Goal: Task Accomplishment & Management: Manage account settings

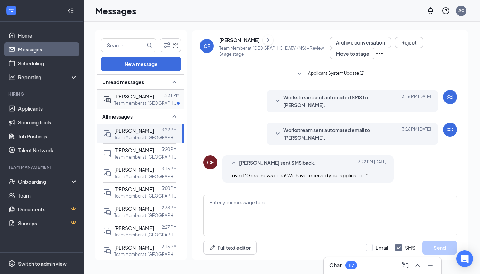
click at [159, 103] on p "Team Member at [GEOGRAPHIC_DATA] ([GEOGRAPHIC_DATA]) Crossroads" at bounding box center [145, 103] width 63 height 6
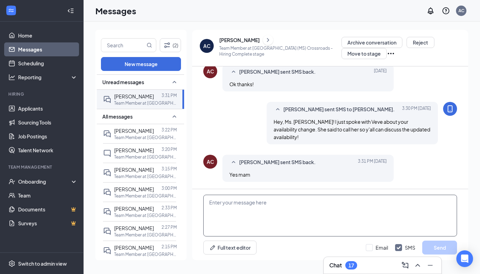
scroll to position [352, 0]
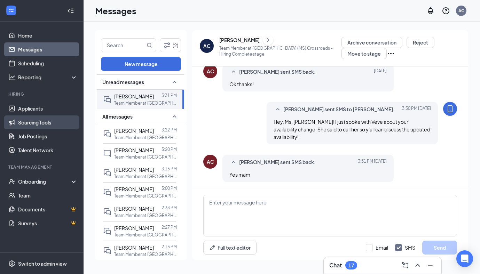
click at [37, 121] on link "Sourcing Tools" at bounding box center [48, 123] width 60 height 14
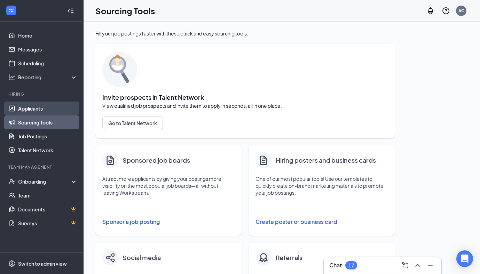
click at [37, 108] on link "Applicants" at bounding box center [48, 109] width 60 height 14
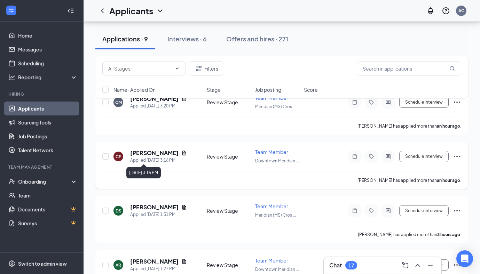
scroll to position [89, 0]
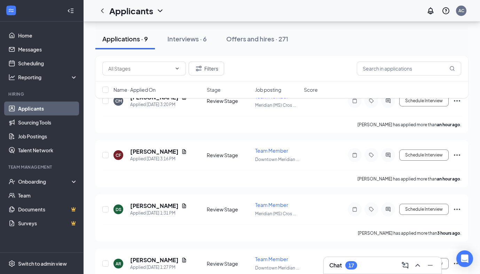
click at [142, 101] on div "Filters Name · Applied On Stage Job posting Score" at bounding box center [281, 80] width 373 height 49
click at [142, 100] on div "Filters Name · Applied On Stage Job posting Score" at bounding box center [281, 80] width 373 height 49
click at [142, 99] on div "Filters Name · Applied On Stage Job posting Score" at bounding box center [281, 80] width 373 height 49
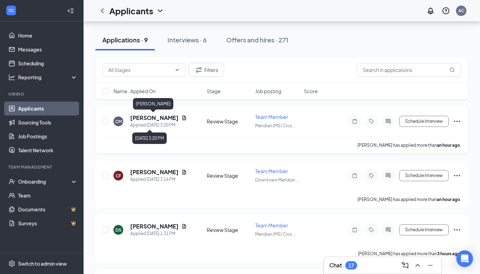
click at [143, 122] on div "Applied [DATE] 3:20 PM" at bounding box center [158, 125] width 57 height 7
click at [142, 118] on h5 "[PERSON_NAME]" at bounding box center [154, 118] width 48 height 8
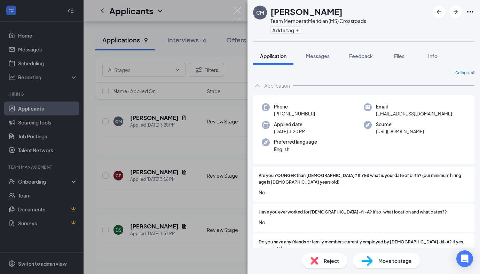
click at [235, 102] on div "CM [PERSON_NAME] Team Member at [GEOGRAPHIC_DATA] (MS) Crossroads Add a tag App…" at bounding box center [240, 137] width 480 height 274
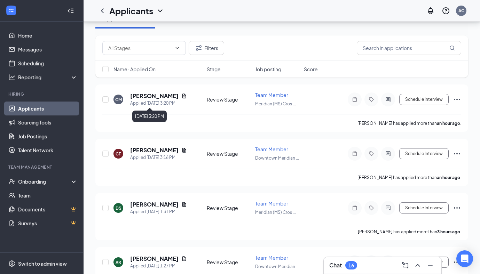
scroll to position [91, 0]
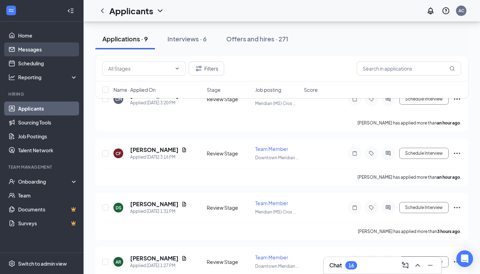
click at [43, 52] on link "Messages" at bounding box center [48, 49] width 60 height 14
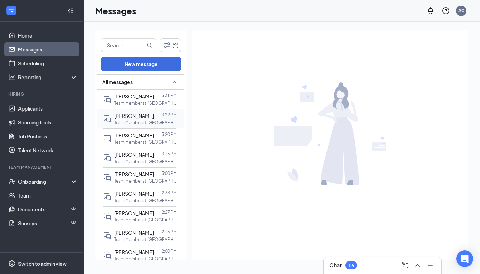
click at [140, 121] on p "Team Member at [GEOGRAPHIC_DATA] ([GEOGRAPHIC_DATA])" at bounding box center [145, 123] width 63 height 6
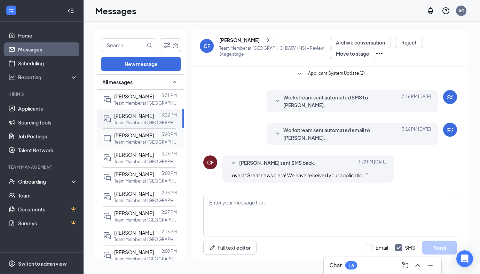
scroll to position [38, 0]
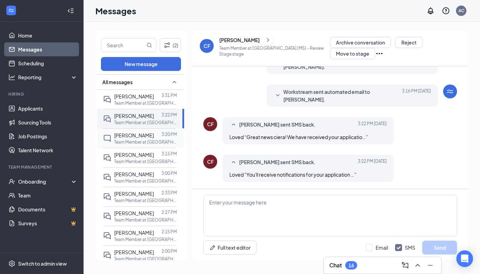
click at [134, 136] on span "[PERSON_NAME]" at bounding box center [134, 135] width 40 height 6
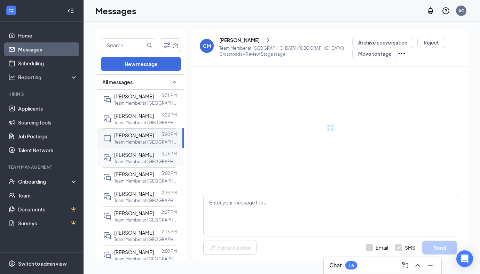
click at [137, 157] on span "[PERSON_NAME]" at bounding box center [134, 155] width 40 height 6
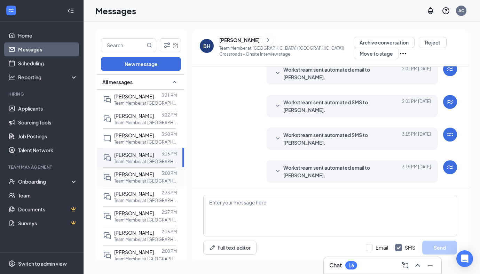
scroll to position [239, 0]
click at [280, 169] on icon "SmallChevronDown" at bounding box center [278, 171] width 8 height 8
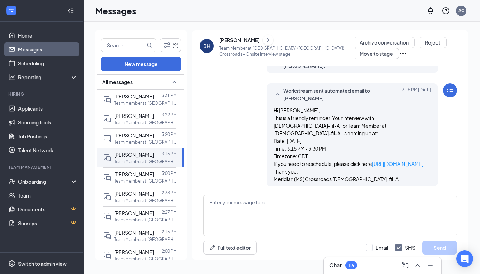
scroll to position [320, 0]
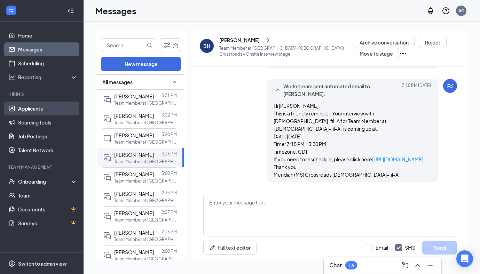
click at [38, 106] on link "Applicants" at bounding box center [48, 109] width 60 height 14
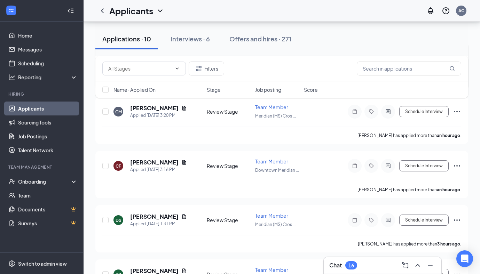
scroll to position [156, 0]
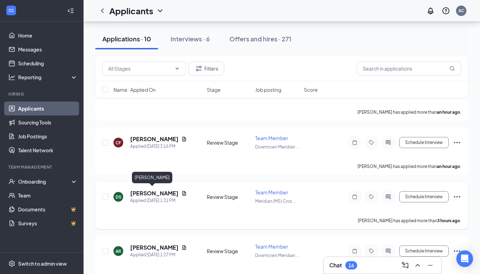
click at [150, 193] on h5 "[PERSON_NAME]" at bounding box center [154, 194] width 48 height 8
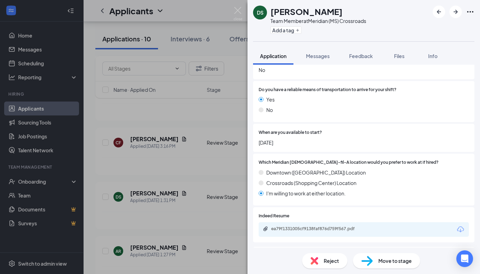
scroll to position [631, 0]
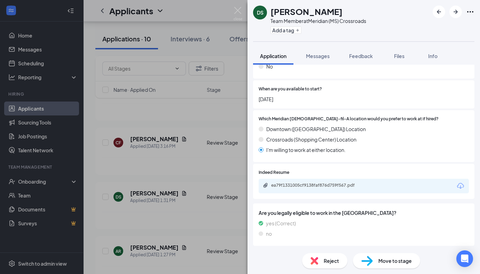
click at [293, 193] on div "ea79f1331005cf9138faf876d759f567.pdf" at bounding box center [364, 186] width 210 height 15
click at [283, 187] on div "ea79f1331005cf9138faf876d759f567.pdf" at bounding box center [319, 186] width 97 height 6
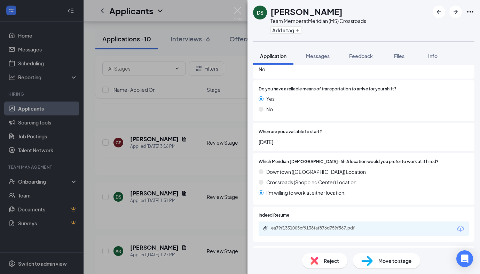
scroll to position [573, 0]
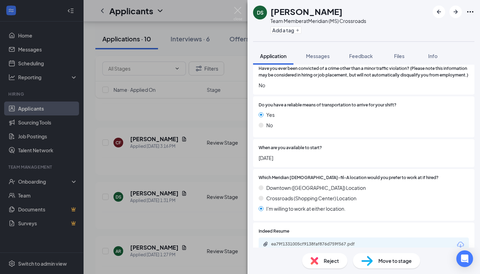
click at [234, 141] on div "DS [PERSON_NAME] Team Member at [GEOGRAPHIC_DATA] ([GEOGRAPHIC_DATA]) Crossroad…" at bounding box center [240, 137] width 480 height 274
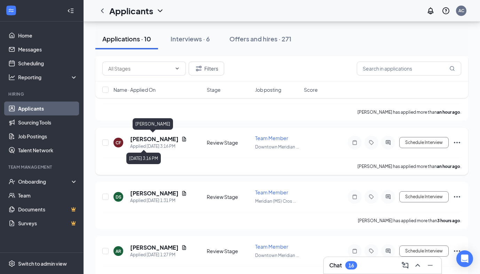
click at [135, 137] on h5 "[PERSON_NAME]" at bounding box center [154, 139] width 48 height 8
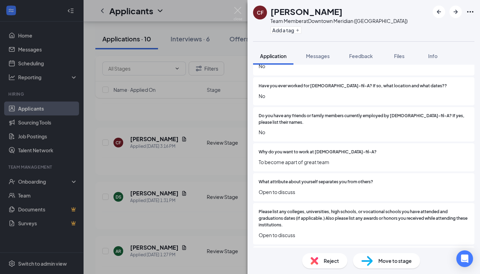
scroll to position [155, 0]
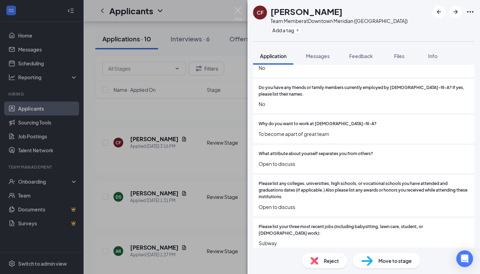
click at [337, 263] on span "Reject" at bounding box center [331, 261] width 15 height 8
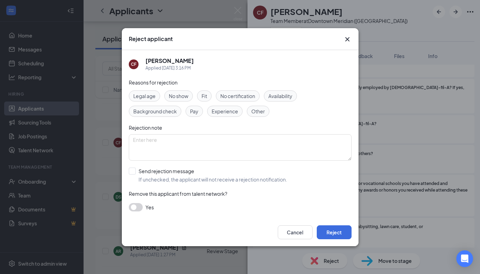
click at [204, 100] on div "Fit" at bounding box center [204, 95] width 15 height 11
click at [138, 206] on button "button" at bounding box center [136, 207] width 14 height 8
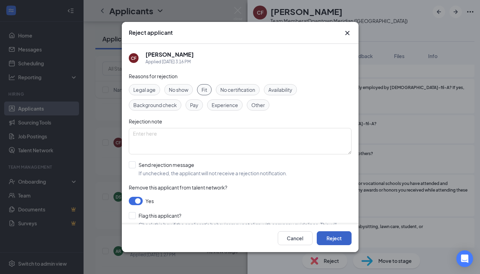
click at [330, 236] on button "Reject" at bounding box center [334, 238] width 35 height 14
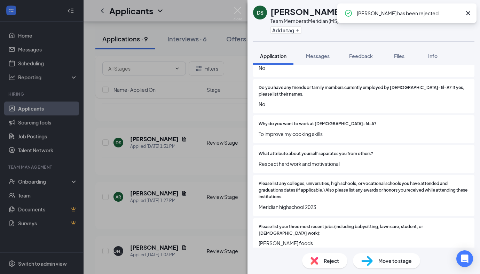
click at [152, 150] on div "DS [PERSON_NAME] Team Member at [GEOGRAPHIC_DATA] ([GEOGRAPHIC_DATA]) Crossroad…" at bounding box center [240, 137] width 480 height 274
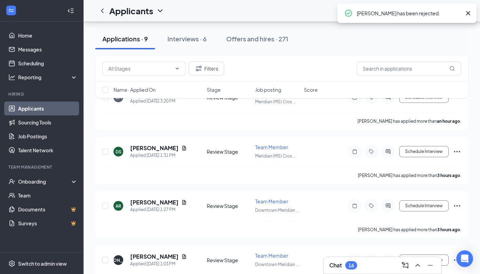
scroll to position [142, 0]
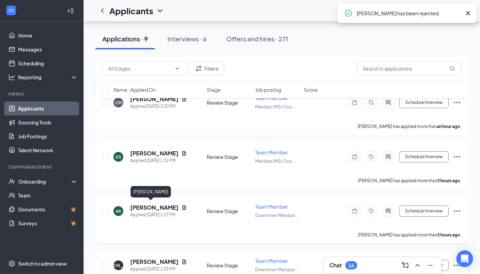
click at [146, 208] on h5 "[PERSON_NAME]" at bounding box center [154, 208] width 48 height 8
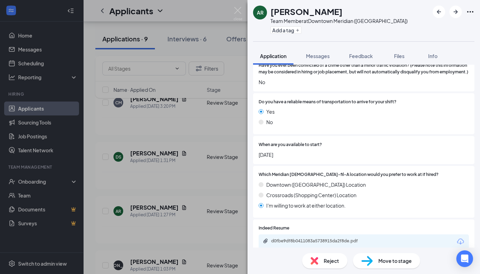
scroll to position [596, 0]
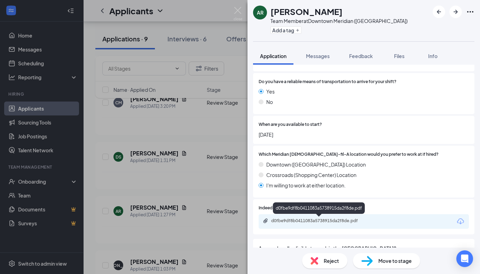
click at [305, 222] on div "d0fbe9df8b0411083a5738915da2f8de.pdf" at bounding box center [319, 221] width 97 height 6
click at [330, 261] on span "Reject" at bounding box center [331, 261] width 15 height 8
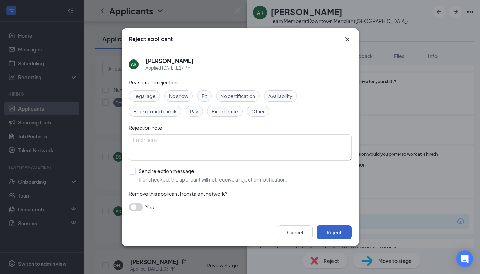
click at [329, 233] on button "Reject" at bounding box center [334, 233] width 35 height 14
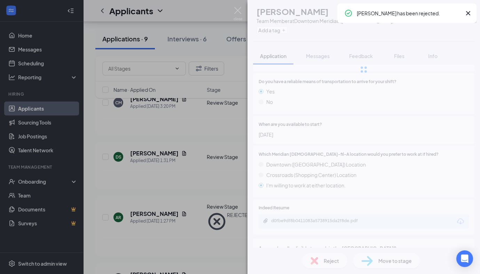
click at [118, 177] on div "AR [PERSON_NAME] Team Member at [GEOGRAPHIC_DATA] ([GEOGRAPHIC_DATA]) Add a tag…" at bounding box center [240, 137] width 480 height 274
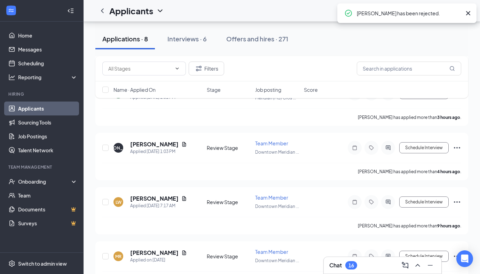
scroll to position [198, 0]
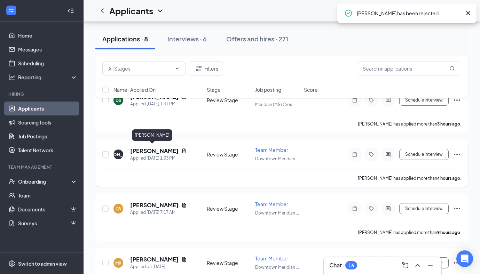
click at [140, 152] on h5 "[PERSON_NAME]" at bounding box center [154, 151] width 48 height 8
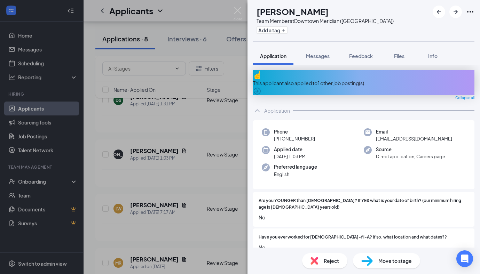
click at [298, 82] on div "This applicant also applied to 1 other job posting(s)" at bounding box center [363, 82] width 221 height 25
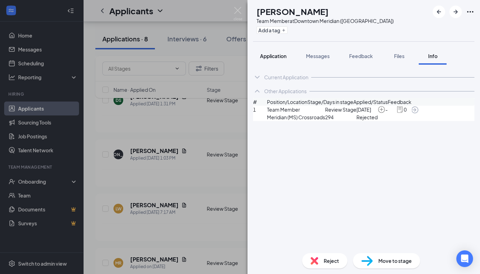
click at [265, 59] on div "Application" at bounding box center [273, 56] width 26 height 7
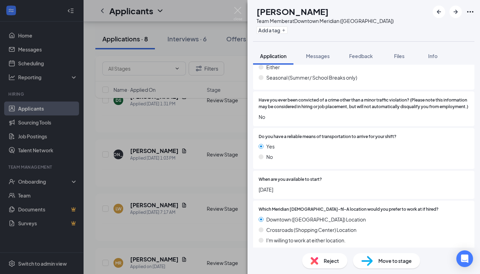
scroll to position [651, 0]
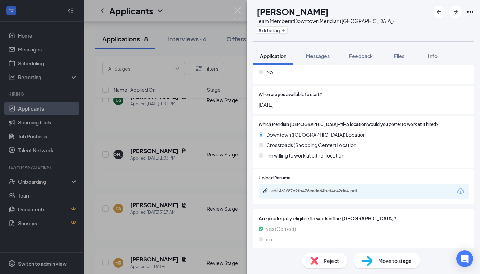
click at [321, 188] on div "eda461f87e9fb476eada64bcf4c42da4.pdf" at bounding box center [319, 191] width 97 height 6
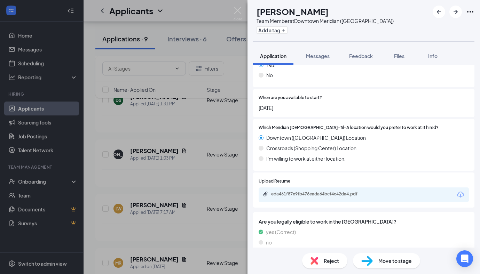
click at [167, 117] on div "[PERSON_NAME] Team Member at [GEOGRAPHIC_DATA] (MS) Add a tag Application Messa…" at bounding box center [240, 137] width 480 height 274
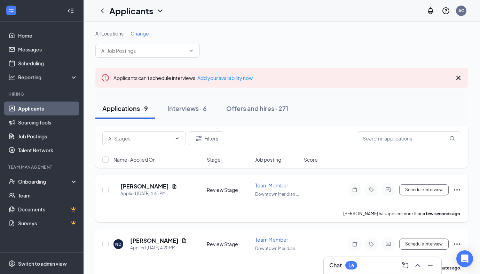
click at [145, 187] on h5 "[PERSON_NAME]" at bounding box center [144, 187] width 48 height 8
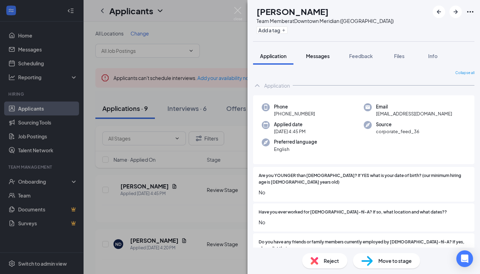
click at [323, 61] on button "Messages" at bounding box center [318, 55] width 38 height 17
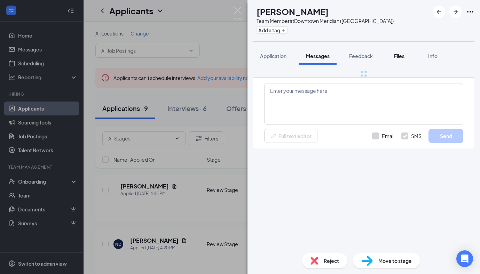
click at [387, 56] on button "Files" at bounding box center [399, 55] width 28 height 17
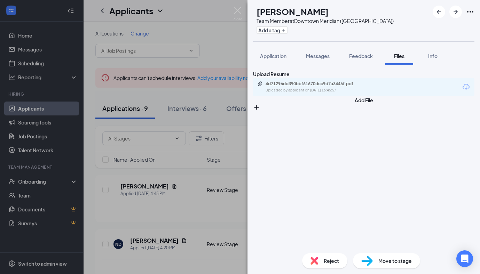
click at [294, 93] on div "Uploaded by applicant on [DATE] 16:45:57" at bounding box center [318, 91] width 104 height 6
click at [225, 175] on div "KC [PERSON_NAME] Team Member at [GEOGRAPHIC_DATA] ([GEOGRAPHIC_DATA]) Add a tag…" at bounding box center [240, 137] width 480 height 274
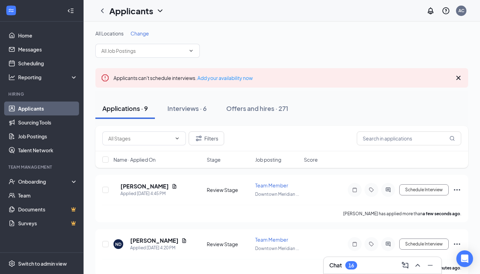
scroll to position [40, 0]
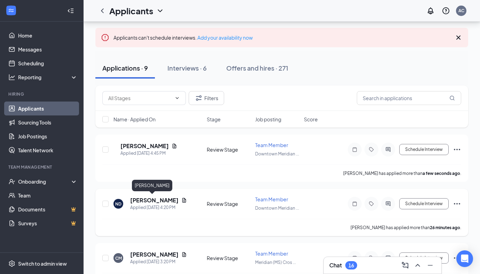
click at [152, 199] on h5 "[PERSON_NAME]" at bounding box center [154, 201] width 48 height 8
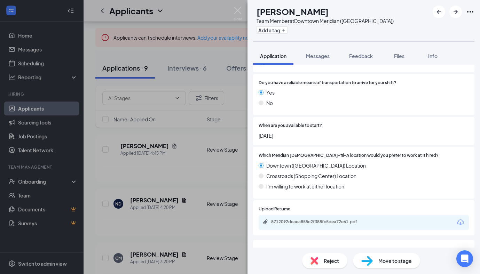
scroll to position [611, 0]
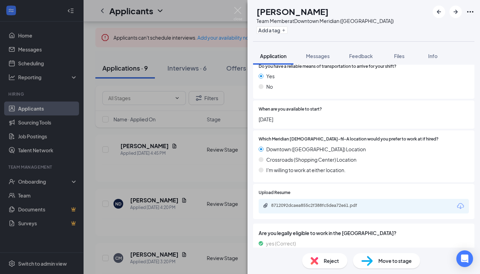
click at [301, 213] on div "8712092dcaea855c2f388fc5dea72e61.pdf" at bounding box center [364, 206] width 210 height 15
click at [298, 209] on div "8712092dcaea855c2f388fc5dea72e61.pdf" at bounding box center [319, 206] width 113 height 7
click at [326, 263] on span "Reject" at bounding box center [331, 261] width 15 height 8
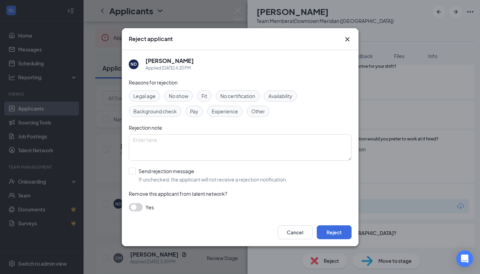
click at [204, 97] on span "Fit" at bounding box center [205, 96] width 6 height 8
click at [136, 205] on button "button" at bounding box center [136, 207] width 14 height 8
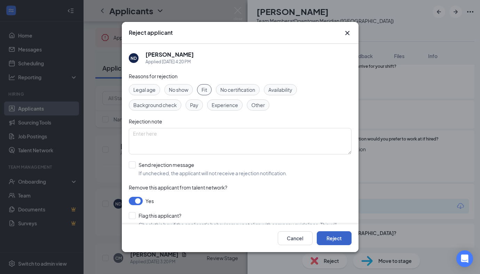
click at [328, 238] on button "Reject" at bounding box center [334, 238] width 35 height 14
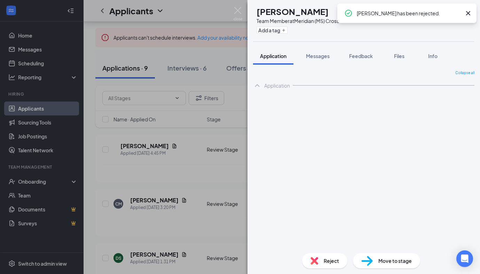
click at [140, 217] on div "CM [PERSON_NAME] Team Member at [GEOGRAPHIC_DATA] (MS) Crossroads Add a tag App…" at bounding box center [240, 137] width 480 height 274
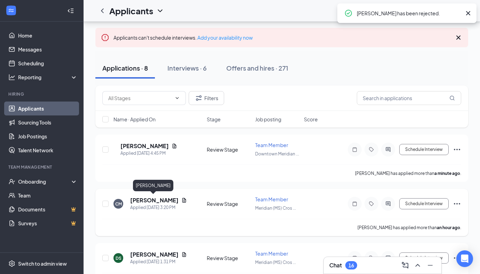
click at [137, 200] on h5 "[PERSON_NAME]" at bounding box center [154, 201] width 48 height 8
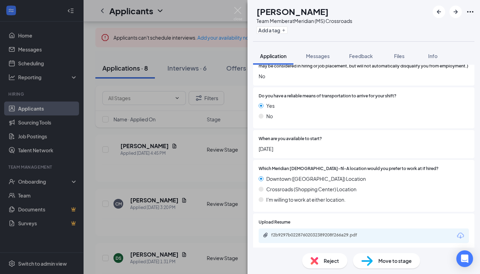
scroll to position [626, 0]
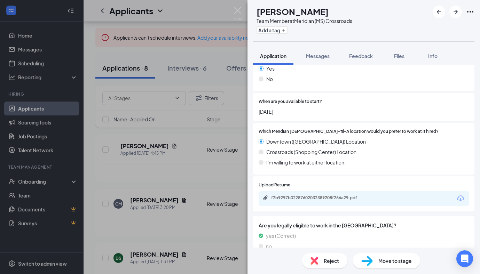
click at [304, 199] on div "f2b9297b02287602032389208f266a29.pdf" at bounding box center [319, 198] width 97 height 6
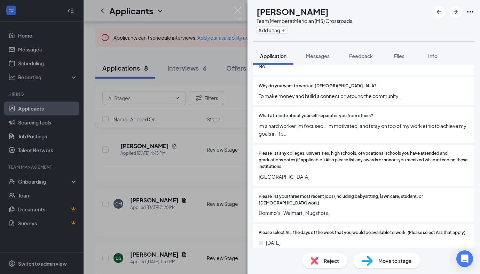
scroll to position [188, 0]
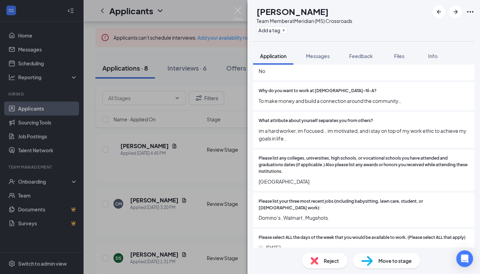
click at [206, 195] on div "CM [PERSON_NAME] Team Member at [GEOGRAPHIC_DATA] (MS) Crossroads Add a tag App…" at bounding box center [240, 137] width 480 height 274
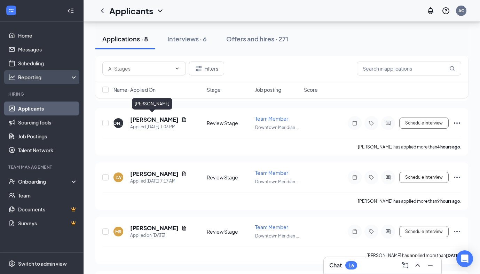
scroll to position [231, 0]
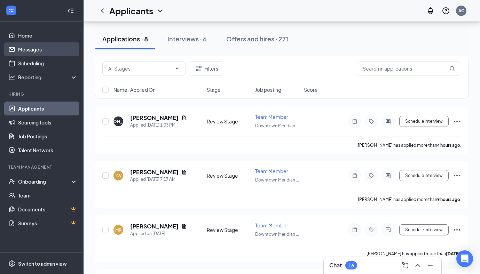
click at [37, 48] on link "Messages" at bounding box center [48, 49] width 60 height 14
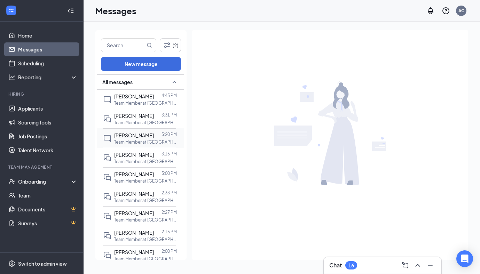
click at [143, 141] on p "Team Member at [GEOGRAPHIC_DATA] ([GEOGRAPHIC_DATA]) Crossroads" at bounding box center [145, 142] width 63 height 6
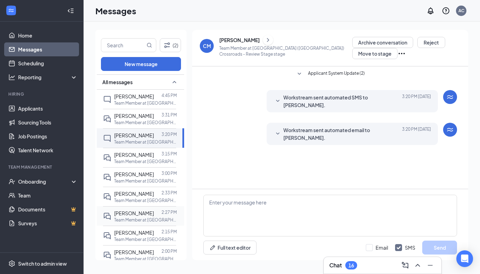
click at [154, 214] on div at bounding box center [158, 214] width 8 height 8
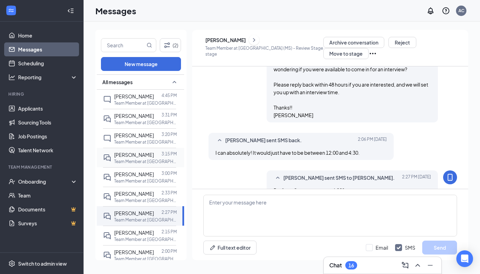
scroll to position [145, 0]
click at [140, 198] on p "Team Member at [GEOGRAPHIC_DATA] ([GEOGRAPHIC_DATA])" at bounding box center [145, 201] width 63 height 6
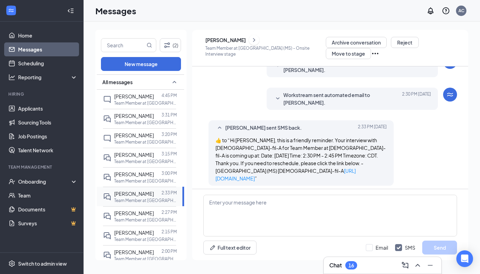
scroll to position [316, 0]
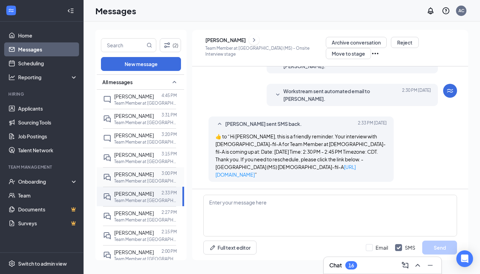
click at [138, 177] on span "[PERSON_NAME]" at bounding box center [134, 174] width 40 height 6
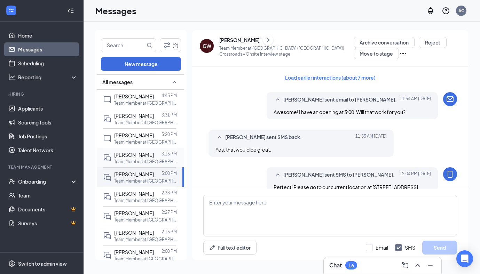
scroll to position [40, 0]
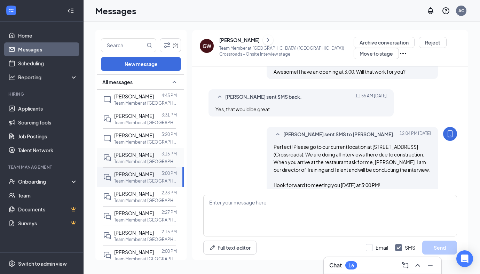
click at [134, 157] on span "[PERSON_NAME]" at bounding box center [134, 155] width 40 height 6
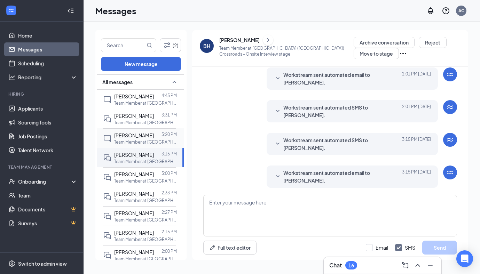
scroll to position [239, 0]
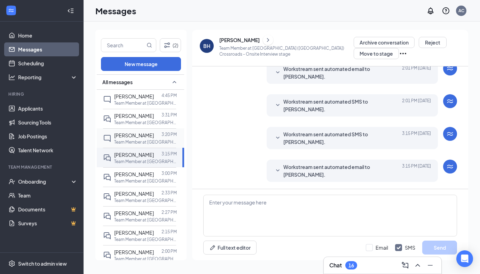
click at [133, 140] on p "Team Member at [GEOGRAPHIC_DATA] ([GEOGRAPHIC_DATA]) Crossroads" at bounding box center [145, 142] width 63 height 6
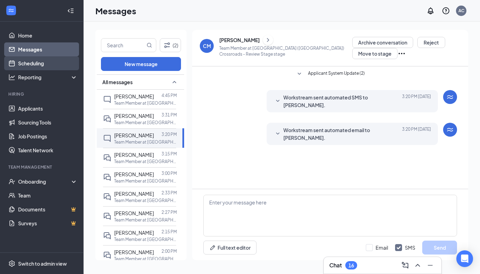
click at [34, 61] on link "Scheduling" at bounding box center [48, 63] width 60 height 14
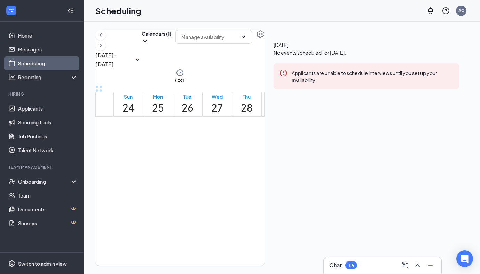
scroll to position [566, 0]
click at [27, 65] on link "Scheduling" at bounding box center [48, 63] width 60 height 14
click at [38, 51] on link "Messages" at bounding box center [48, 49] width 60 height 14
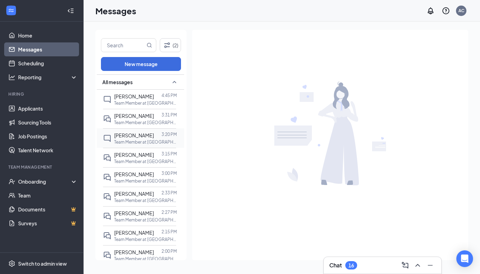
click at [147, 136] on span "[PERSON_NAME]" at bounding box center [134, 135] width 40 height 6
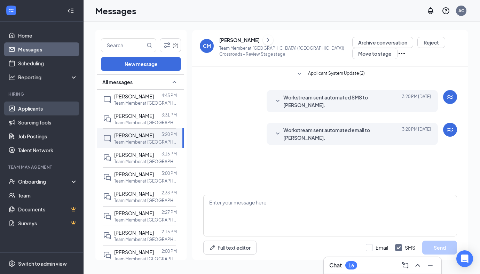
click at [44, 112] on link "Applicants" at bounding box center [48, 109] width 60 height 14
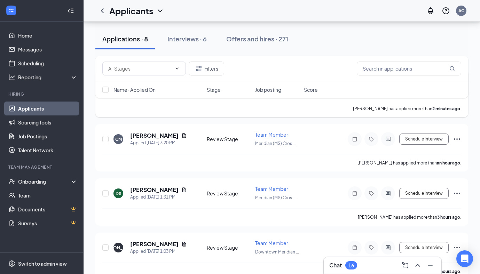
scroll to position [127, 0]
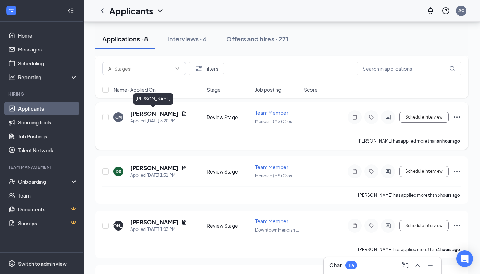
click at [144, 115] on h5 "[PERSON_NAME]" at bounding box center [154, 114] width 48 height 8
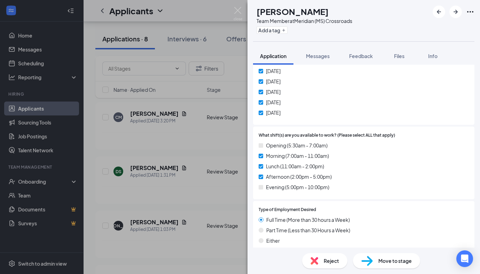
scroll to position [352, 0]
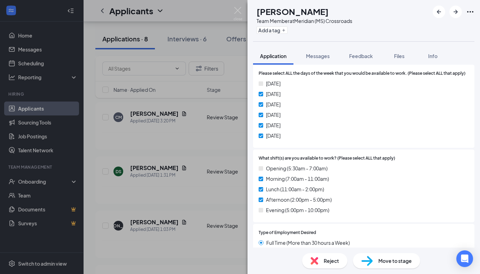
click at [148, 143] on div "CM [PERSON_NAME] Team Member at [GEOGRAPHIC_DATA] (MS) Crossroads Add a tag App…" at bounding box center [240, 137] width 480 height 274
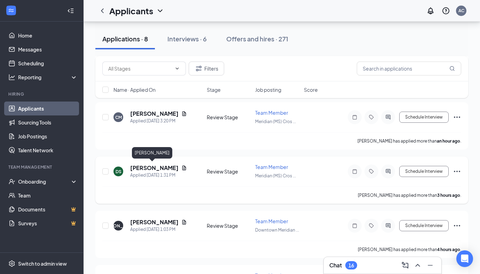
click at [146, 169] on h5 "[PERSON_NAME]" at bounding box center [154, 168] width 48 height 8
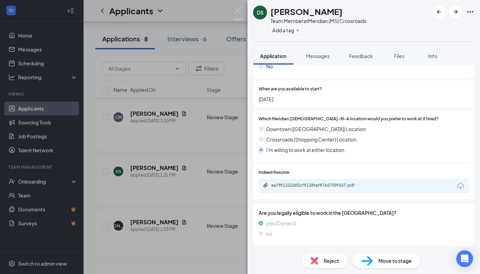
click at [334, 267] on div "Reject" at bounding box center [324, 260] width 45 height 15
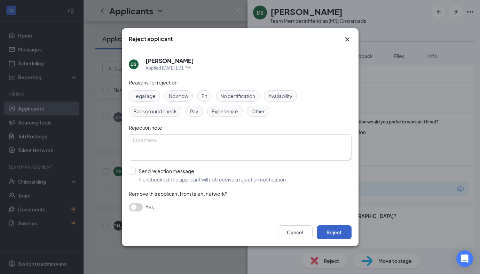
click at [340, 236] on button "Reject" at bounding box center [334, 233] width 35 height 14
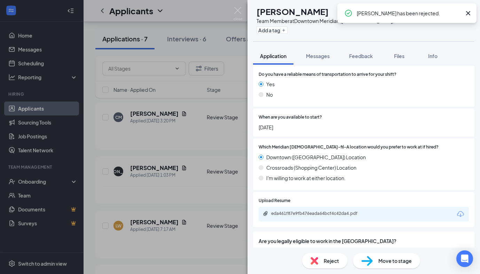
click at [229, 210] on div "[PERSON_NAME] Team Member at [GEOGRAPHIC_DATA] (MS) Add a tag Application Messa…" at bounding box center [240, 137] width 480 height 274
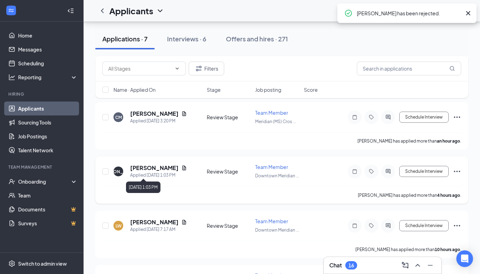
click at [144, 167] on h5 "[PERSON_NAME]" at bounding box center [154, 168] width 48 height 8
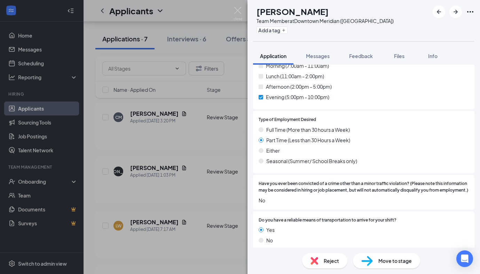
scroll to position [497, 0]
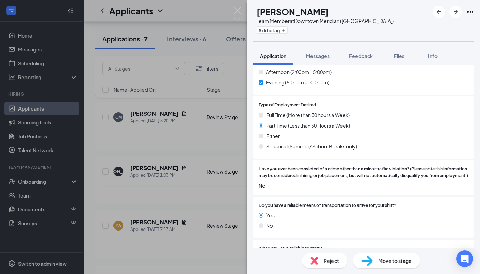
click at [195, 195] on div "[PERSON_NAME] Team Member at [GEOGRAPHIC_DATA] (MS) Add a tag Application Messa…" at bounding box center [240, 137] width 480 height 274
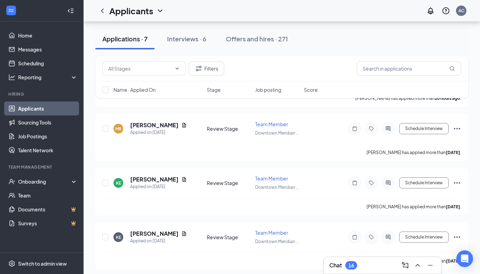
scroll to position [277, 0]
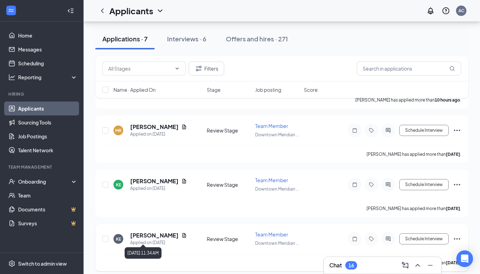
click at [146, 239] on div "Applied on [DATE]" at bounding box center [158, 242] width 57 height 7
click at [146, 232] on h5 "[PERSON_NAME]" at bounding box center [154, 236] width 48 height 8
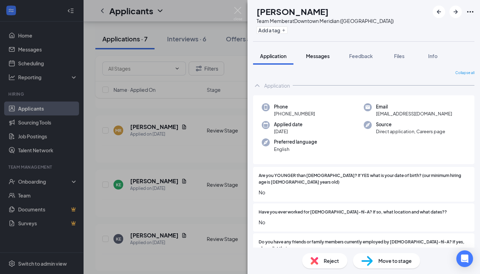
click at [308, 56] on span "Messages" at bounding box center [318, 56] width 24 height 6
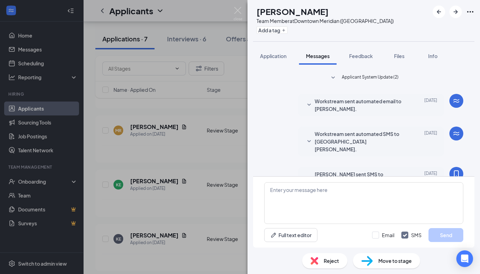
click at [302, 136] on div "Workstream sent automated SMS to [GEOGRAPHIC_DATA][PERSON_NAME]. [DATE] Great n…" at bounding box center [371, 142] width 146 height 30
click at [307, 138] on icon "SmallChevronDown" at bounding box center [309, 141] width 8 height 8
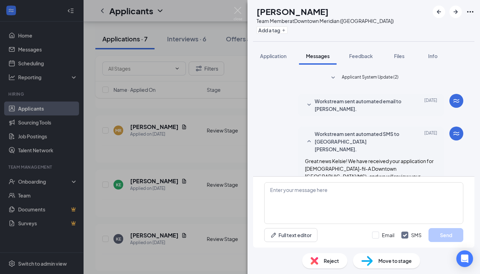
click at [230, 172] on div "KE [PERSON_NAME] Team Member at [GEOGRAPHIC_DATA] ([GEOGRAPHIC_DATA]) Add a tag…" at bounding box center [240, 137] width 480 height 274
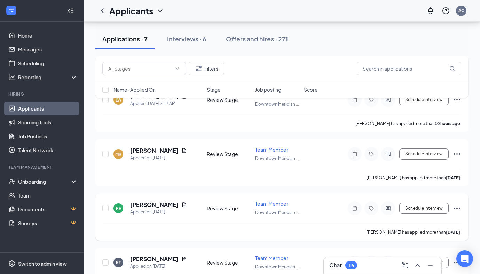
scroll to position [245, 0]
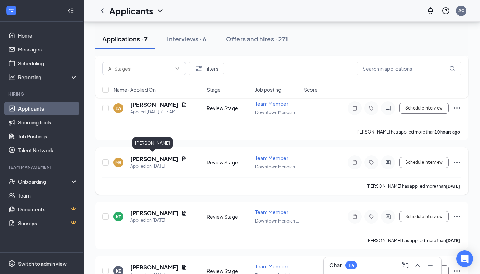
click at [143, 156] on h5 "[PERSON_NAME]" at bounding box center [154, 159] width 48 height 8
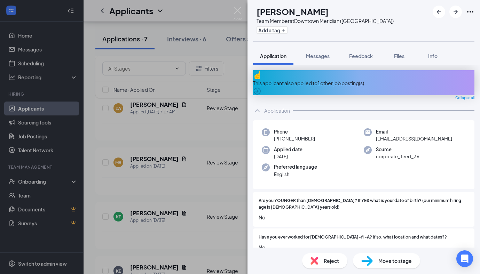
click at [348, 82] on div "This applicant also applied to 1 other job posting(s)" at bounding box center [363, 82] width 221 height 25
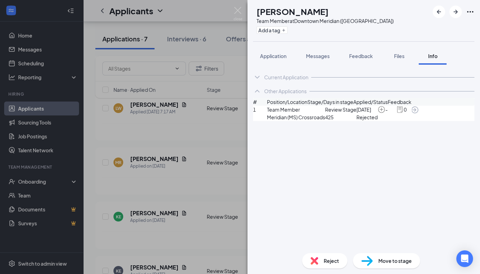
click at [217, 150] on div "MR [PERSON_NAME] Team Member at [GEOGRAPHIC_DATA] ([GEOGRAPHIC_DATA]) Add a tag…" at bounding box center [240, 137] width 480 height 274
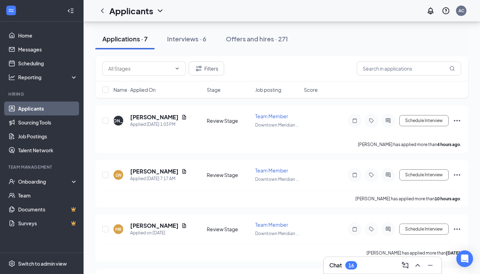
scroll to position [165, 0]
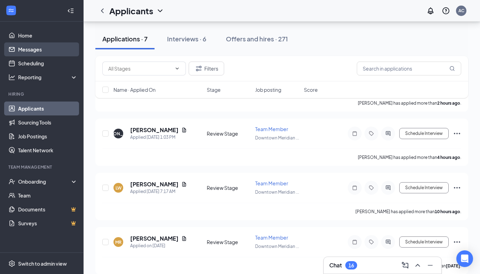
click at [48, 45] on link "Messages" at bounding box center [48, 49] width 60 height 14
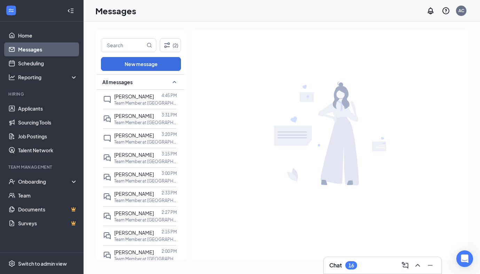
click at [61, 47] on link "Messages" at bounding box center [48, 49] width 60 height 14
